Goal: Register for event/course

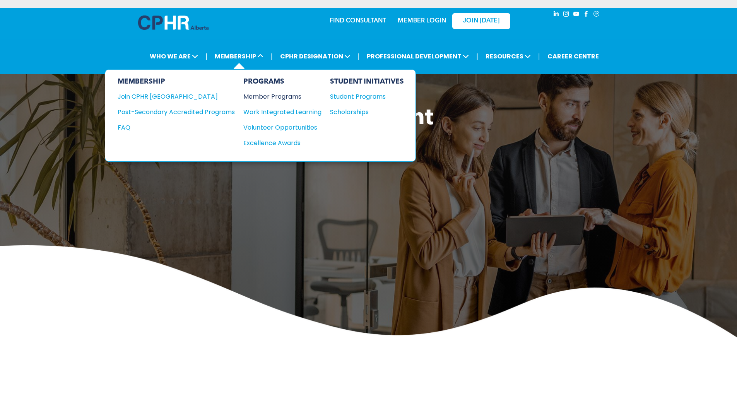
click at [264, 96] on div "Member Programs" at bounding box center [278, 97] width 70 height 10
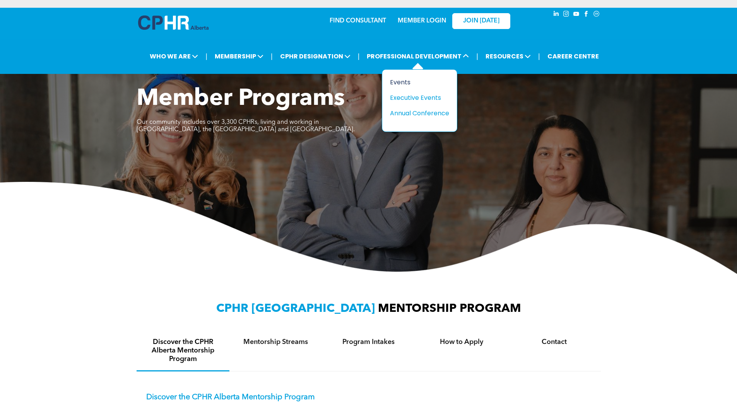
click at [403, 82] on div "Events" at bounding box center [416, 82] width 53 height 10
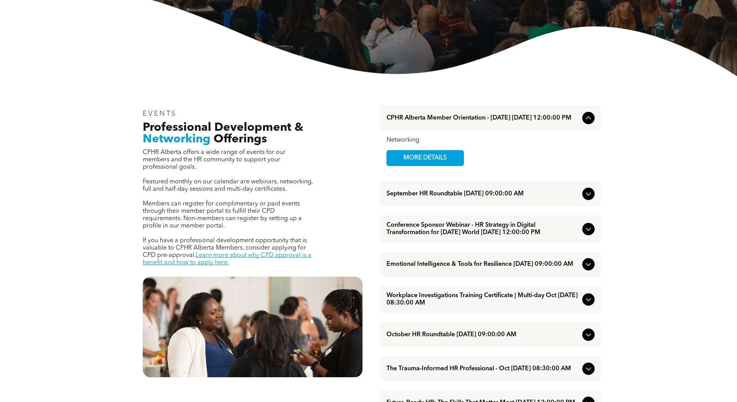
scroll to position [194, 0]
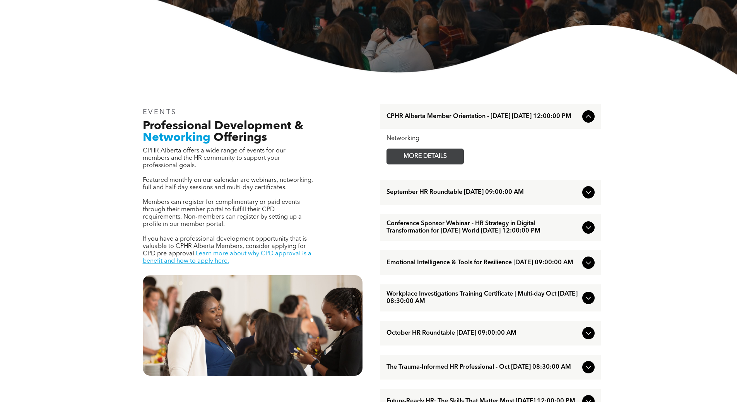
click at [409, 156] on span "MORE DETAILS" at bounding box center [425, 156] width 61 height 15
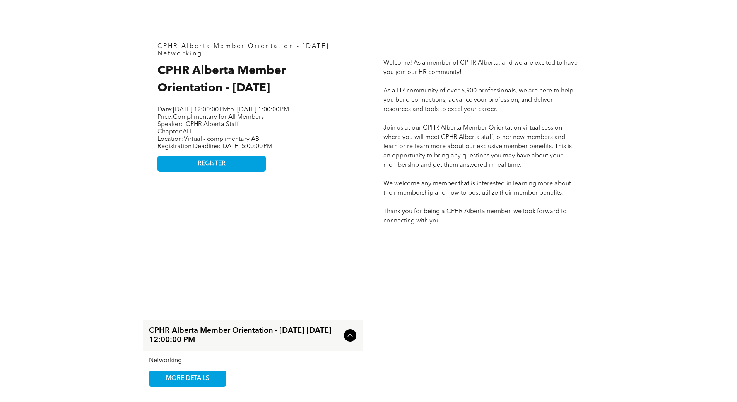
scroll to position [348, 0]
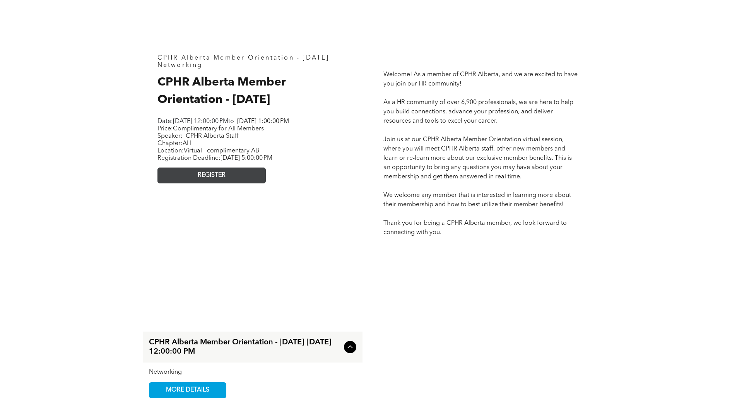
click at [215, 179] on span "REGISTER" at bounding box center [212, 175] width 28 height 7
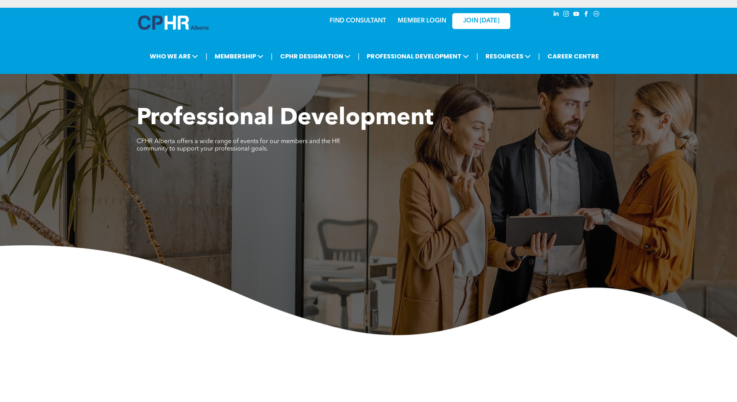
click at [423, 18] on link "MEMBER LOGIN" at bounding box center [422, 21] width 48 height 6
